Goal: Communication & Community: Answer question/provide support

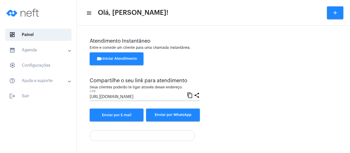
click at [119, 55] on button "videocam Iniciar Atendimento" at bounding box center [117, 58] width 54 height 13
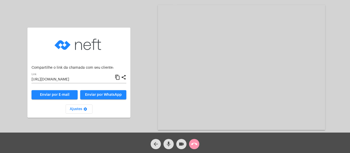
click at [116, 77] on mat-icon "content_copy" at bounding box center [117, 77] width 5 height 6
click at [171, 142] on mat-icon "mic" at bounding box center [168, 144] width 6 height 6
click at [179, 142] on mat-icon "videocam" at bounding box center [181, 144] width 6 height 6
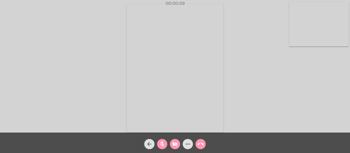
click at [174, 145] on mat-icon "videocam_off" at bounding box center [175, 144] width 6 height 6
click at [162, 143] on mat-icon "mic_off" at bounding box center [162, 144] width 6 height 6
click at [246, 68] on div "Acessando Câmera e Microfone..." at bounding box center [175, 67] width 349 height 133
click at [295, 28] on video at bounding box center [319, 24] width 60 height 45
click at [148, 53] on video at bounding box center [224, 67] width 172 height 129
